Goal: Transaction & Acquisition: Obtain resource

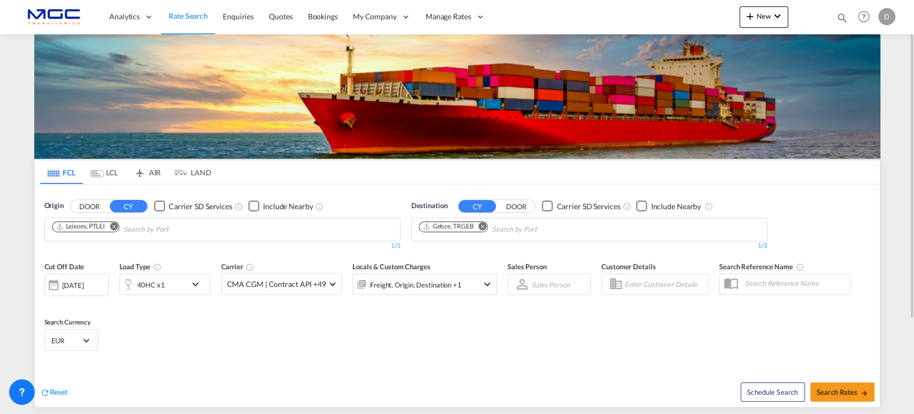
click at [484, 223] on md-icon "Remove" at bounding box center [482, 226] width 8 height 8
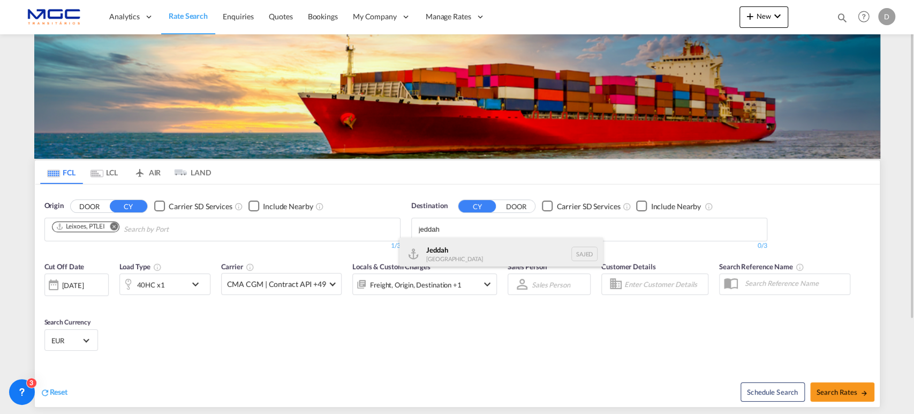
type input "jeddah"
click at [476, 248] on div "Jeddah [GEOGRAPHIC_DATA] SAJED" at bounding box center [502, 253] width 204 height 32
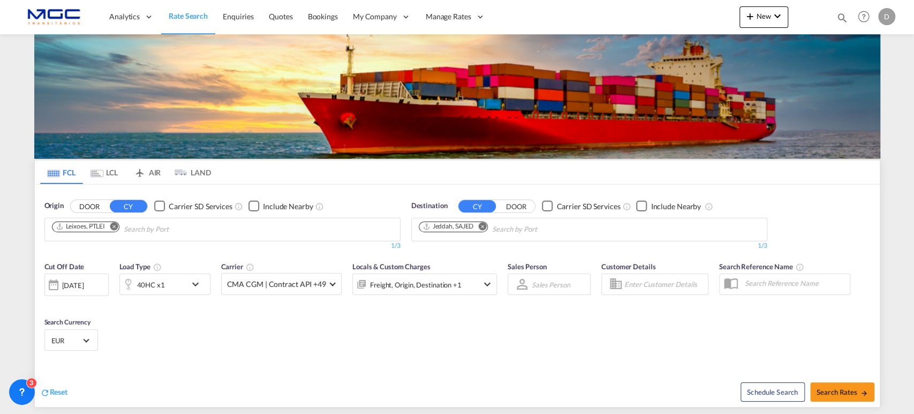
click at [116, 223] on md-icon "Remove" at bounding box center [114, 226] width 8 height 8
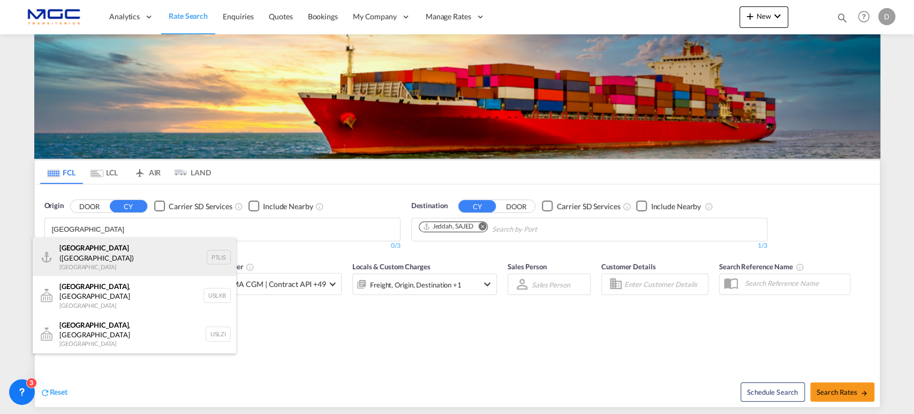
type input "[GEOGRAPHIC_DATA]"
click at [114, 248] on div "[GEOGRAPHIC_DATA] ([GEOGRAPHIC_DATA]) [GEOGRAPHIC_DATA] PTLIS" at bounding box center [135, 256] width 204 height 39
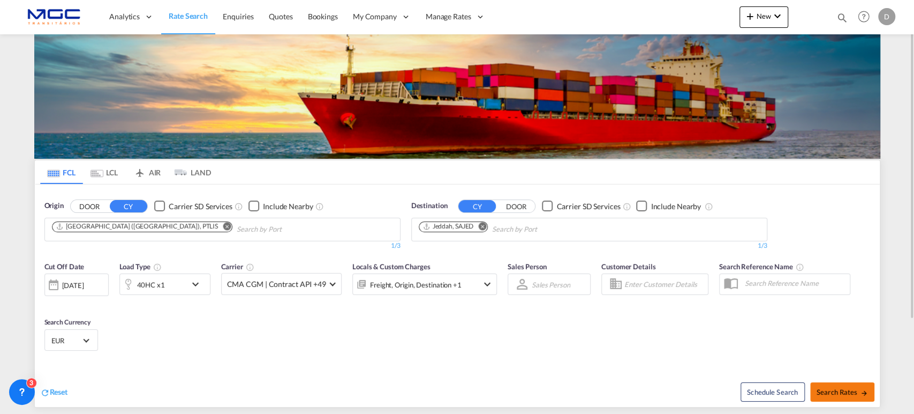
click at [818, 387] on span "Search Rates" at bounding box center [842, 391] width 51 height 9
type input "PTLIS to SAJED / [DATE]"
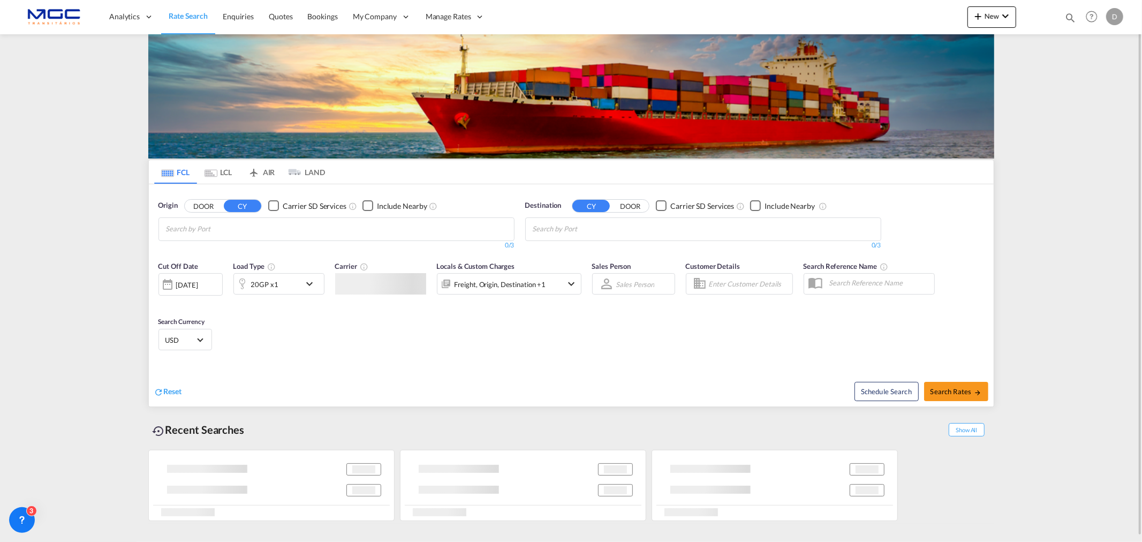
click at [216, 228] on input "Chips input." at bounding box center [217, 229] width 102 height 17
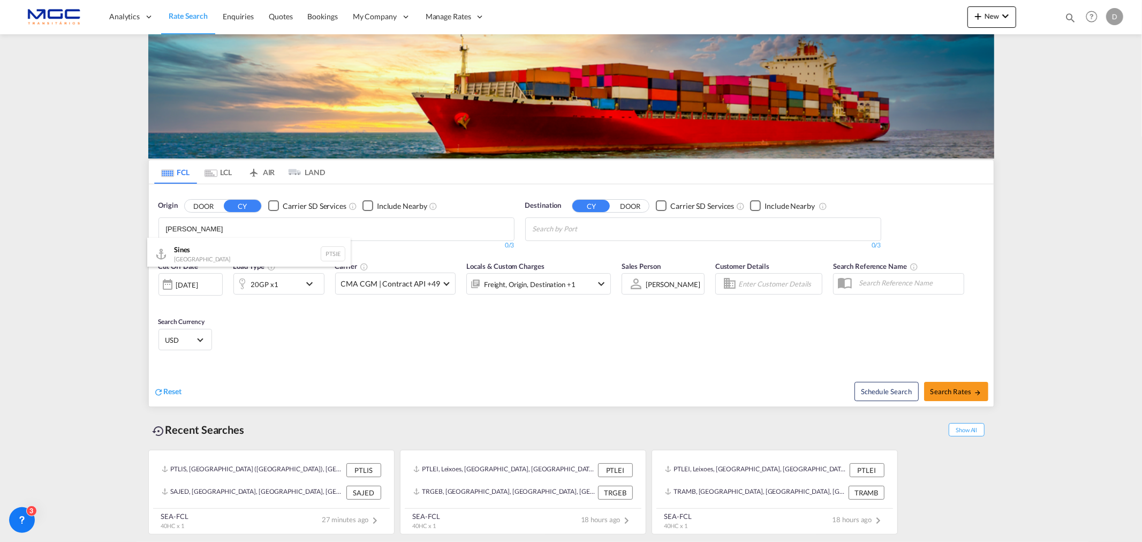
type input "sines"
click at [204, 222] on body "Analytics Reports Dashboard Rate Search Enquiries Quotes Bookings" at bounding box center [571, 271] width 1142 height 542
click at [201, 246] on div "Sines Portugal PTSIE" at bounding box center [249, 254] width 204 height 32
type input "veracr"
click at [600, 284] on div "Veracr uz Mexico MXVER" at bounding box center [616, 286] width 204 height 32
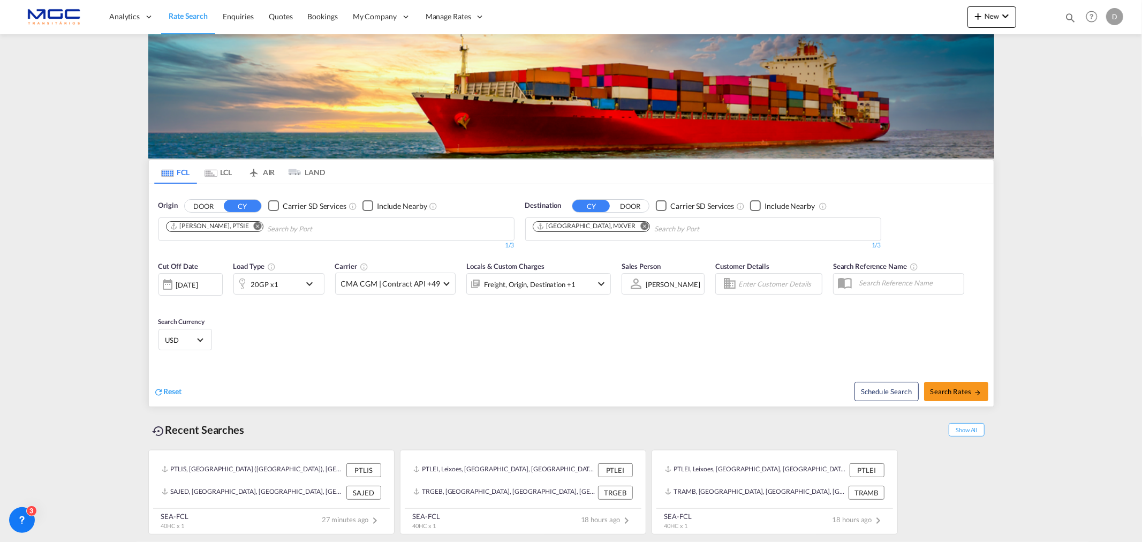
click at [302, 282] on div "20GP x1" at bounding box center [279, 283] width 91 height 21
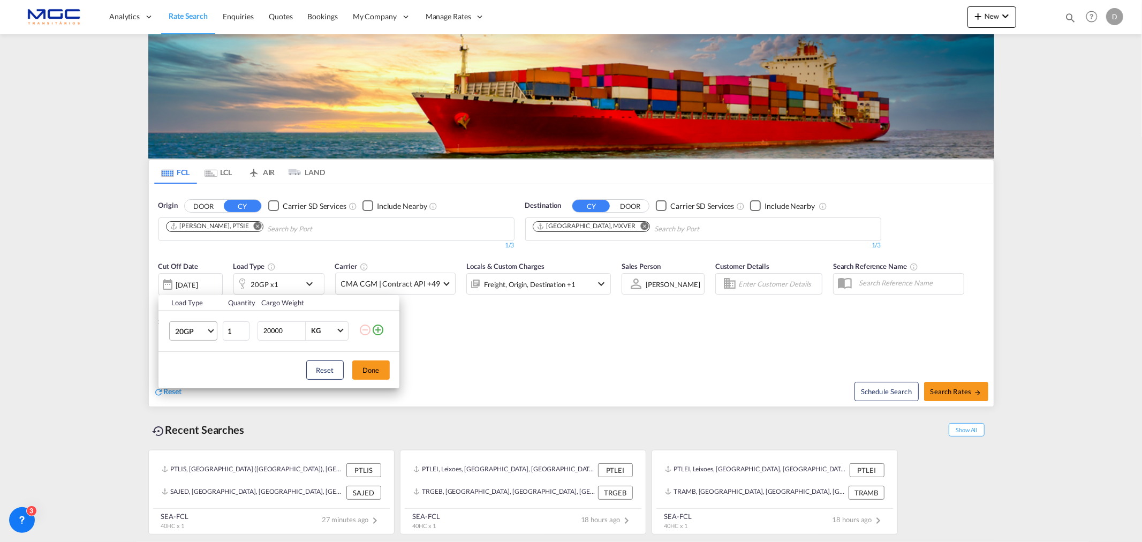
click at [213, 322] on md-select-value "20GP" at bounding box center [195, 331] width 43 height 18
click at [197, 381] on md-option "40HC" at bounding box center [202, 383] width 73 height 26
click at [380, 379] on div "Reset Done" at bounding box center [279, 370] width 241 height 36
click at [372, 373] on button "Done" at bounding box center [370, 369] width 37 height 19
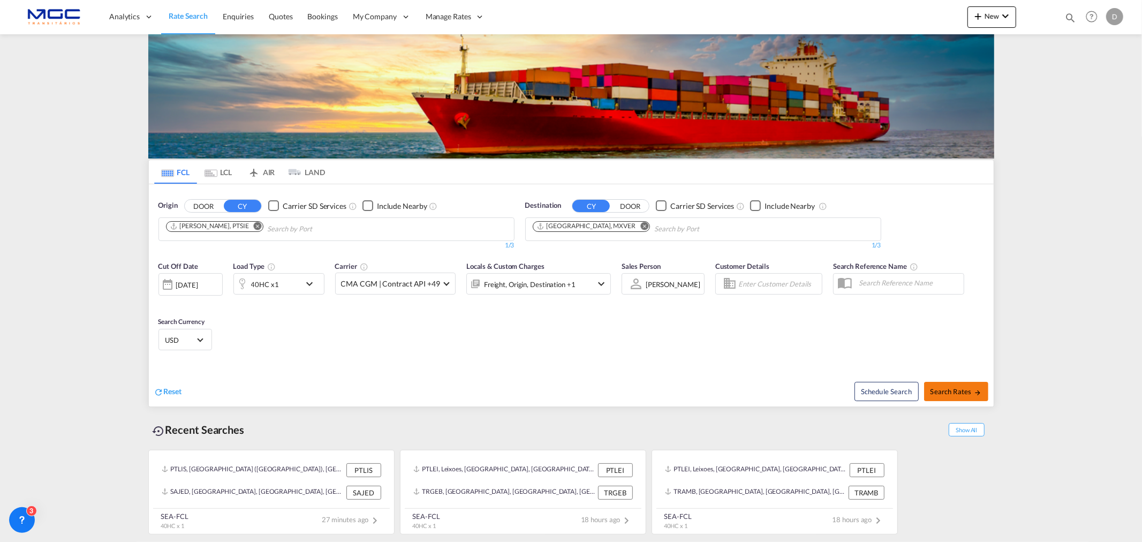
click at [946, 394] on span "Search Rates" at bounding box center [956, 391] width 51 height 9
type input "PTSIE to MXVER / 25 Sep 2025"
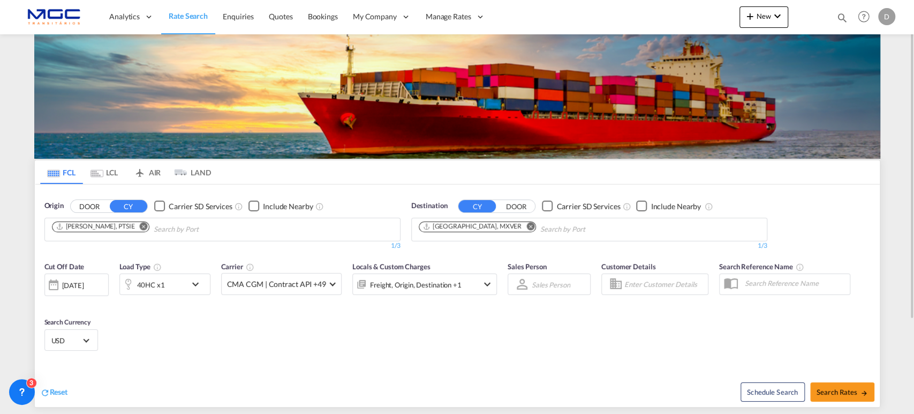
click at [140, 228] on md-icon "Remove" at bounding box center [144, 226] width 8 height 8
click at [110, 228] on input "Chips input." at bounding box center [103, 229] width 102 height 17
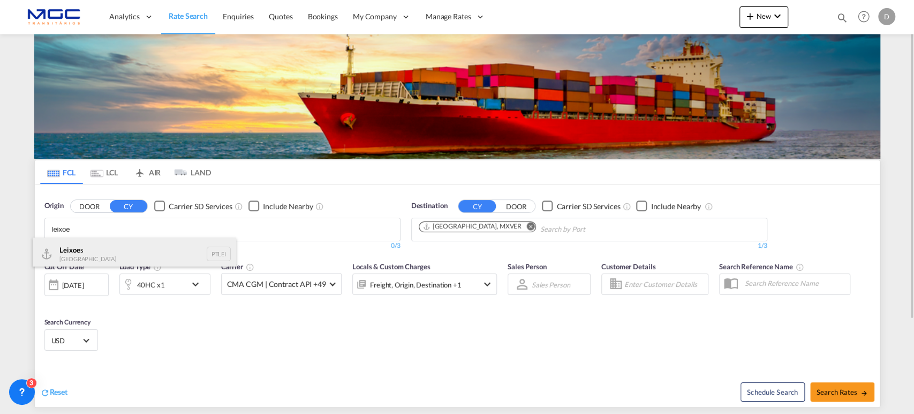
type input "leixoe"
click at [85, 252] on div "Leixoe s Portugal PTLEI" at bounding box center [135, 253] width 204 height 32
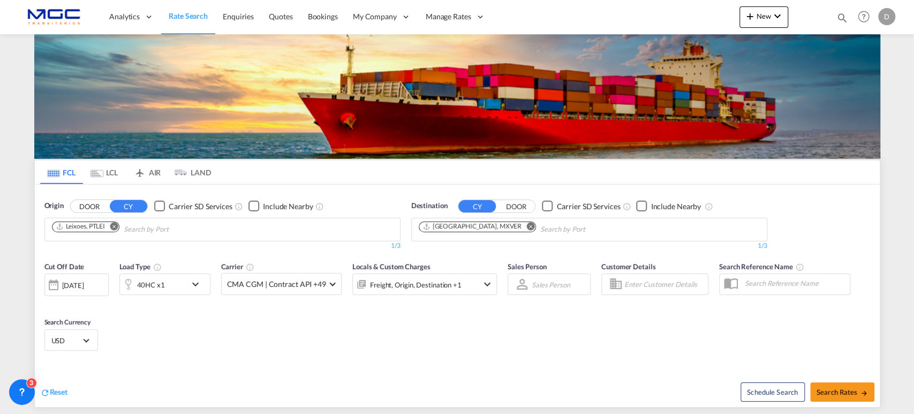
click at [527, 226] on md-icon "Remove" at bounding box center [531, 226] width 8 height 8
click at [492, 226] on input "Chips input." at bounding box center [470, 229] width 102 height 17
click at [341, 222] on body "Analytics Reports Dashboard Rate Search Enquiries Quotes Bookings" at bounding box center [457, 207] width 914 height 414
drag, startPoint x: 454, startPoint y: 222, endPoint x: 480, endPoint y: 227, distance: 27.1
click at [454, 222] on input "beijing" at bounding box center [470, 229] width 102 height 17
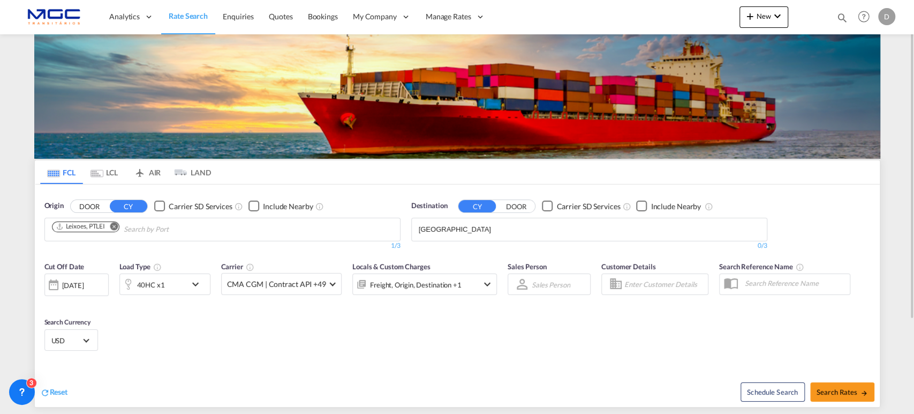
click at [427, 229] on body "Analytics Reports Dashboard Rate Search Enquiries Quotes Bookings" at bounding box center [457, 207] width 914 height 414
click at [427, 229] on input "beijing" at bounding box center [470, 229] width 102 height 17
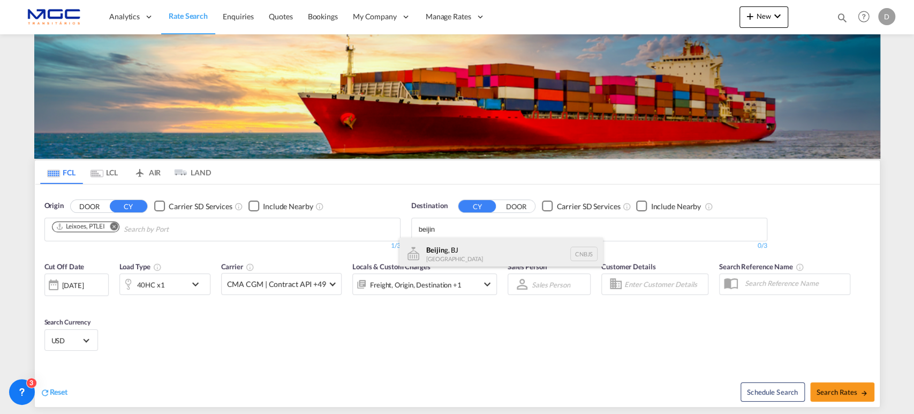
type input "beijin"
click at [439, 242] on div "Beijin g, BJ China CNBJS" at bounding box center [502, 253] width 204 height 32
